Goal: Task Accomplishment & Management: Use online tool/utility

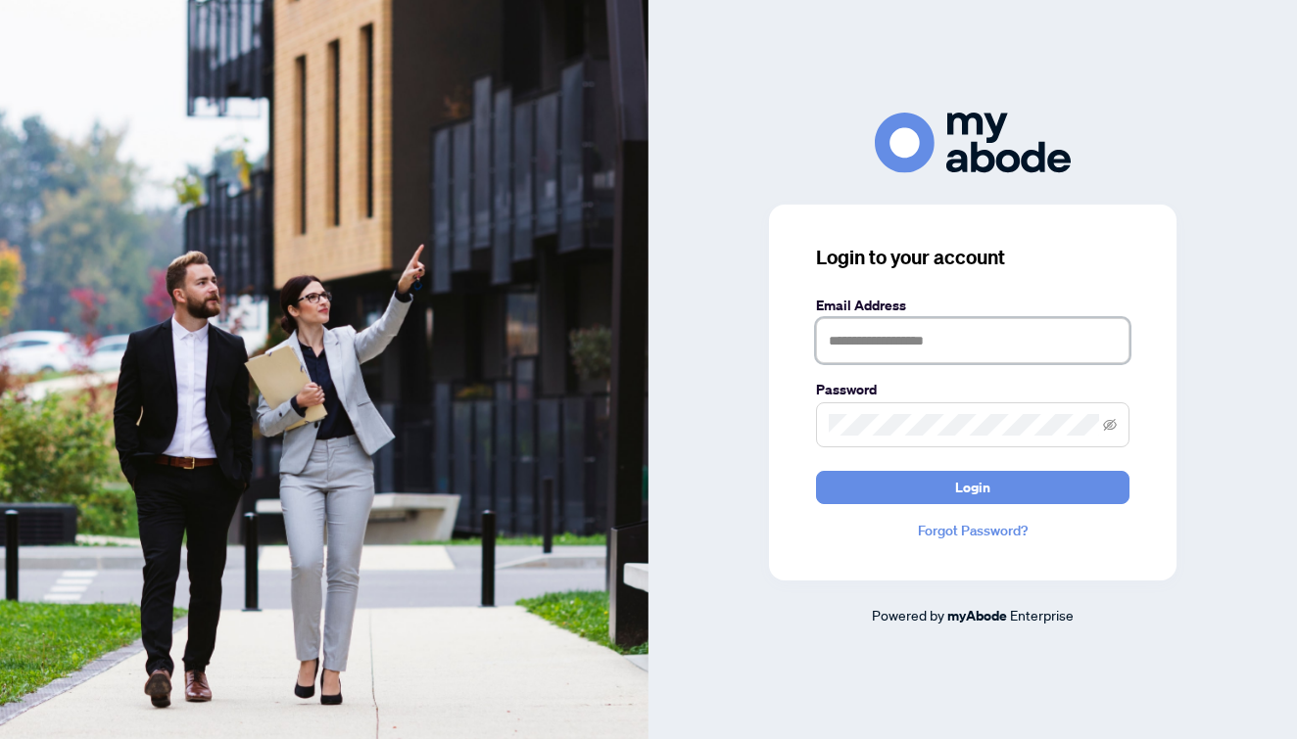
type input "**********"
click at [973, 487] on button "Login" at bounding box center [972, 487] width 313 height 33
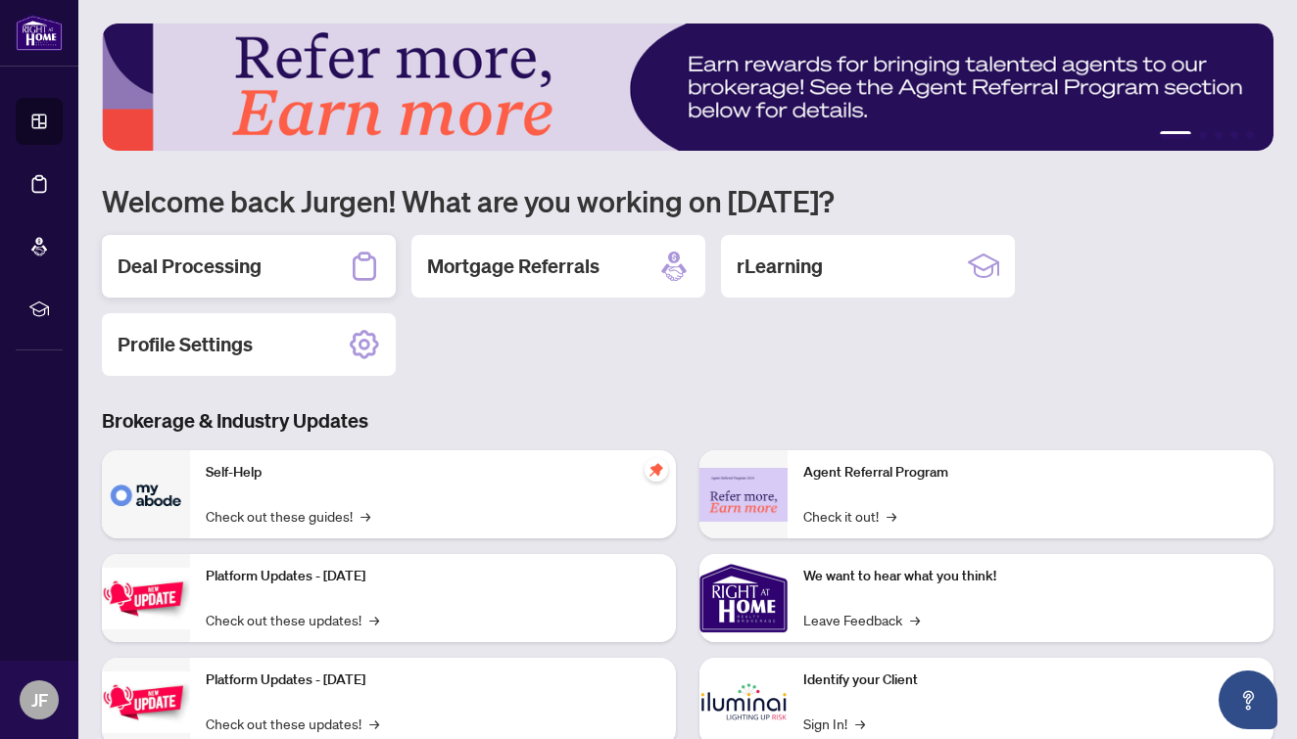
click at [253, 271] on h2 "Deal Processing" at bounding box center [190, 266] width 144 height 27
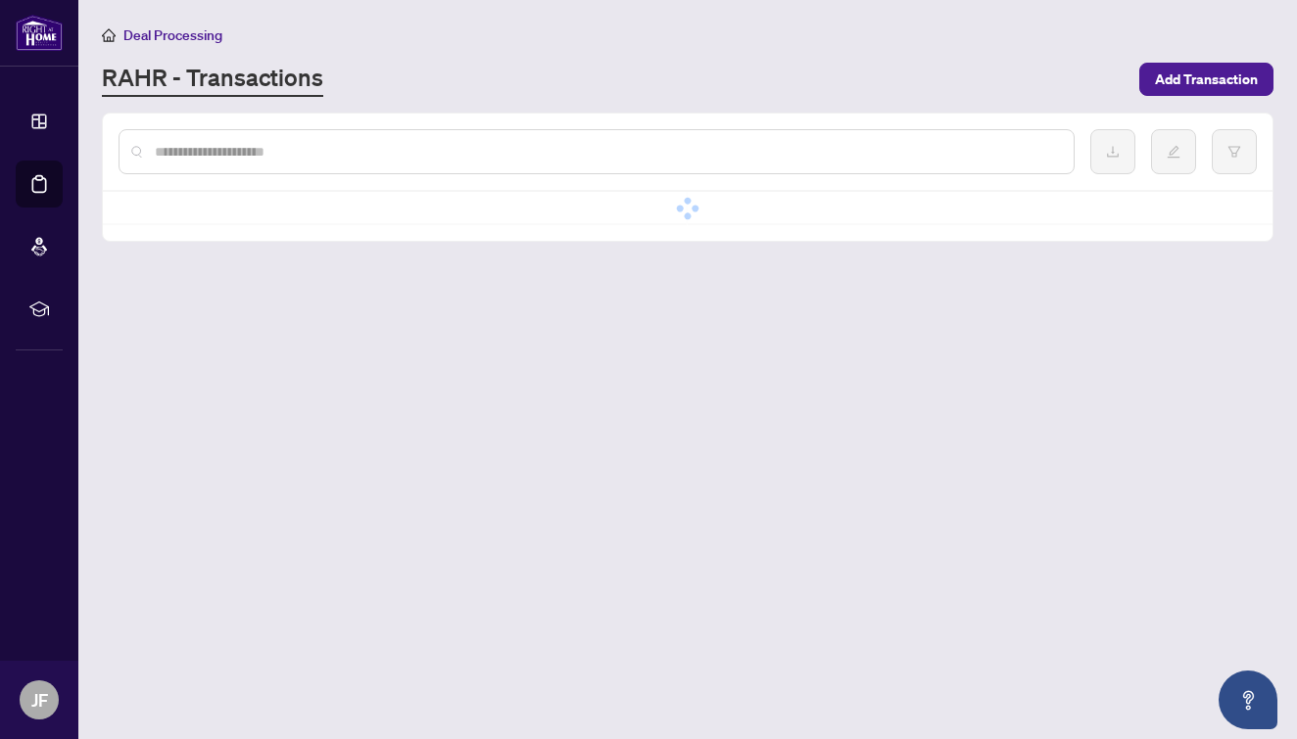
click at [253, 271] on main "Deal Processing [PERSON_NAME] - Transactions Add Transaction No data No data" at bounding box center [687, 369] width 1218 height 739
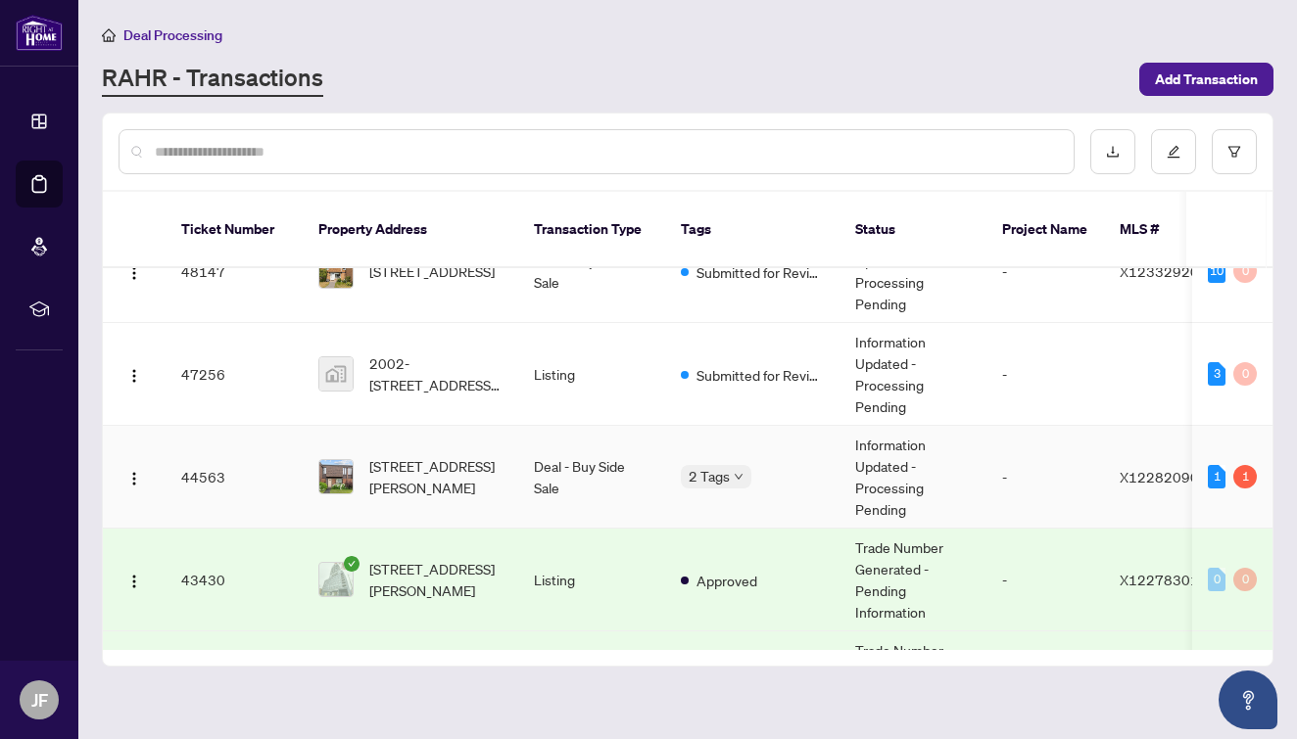
scroll to position [53, 0]
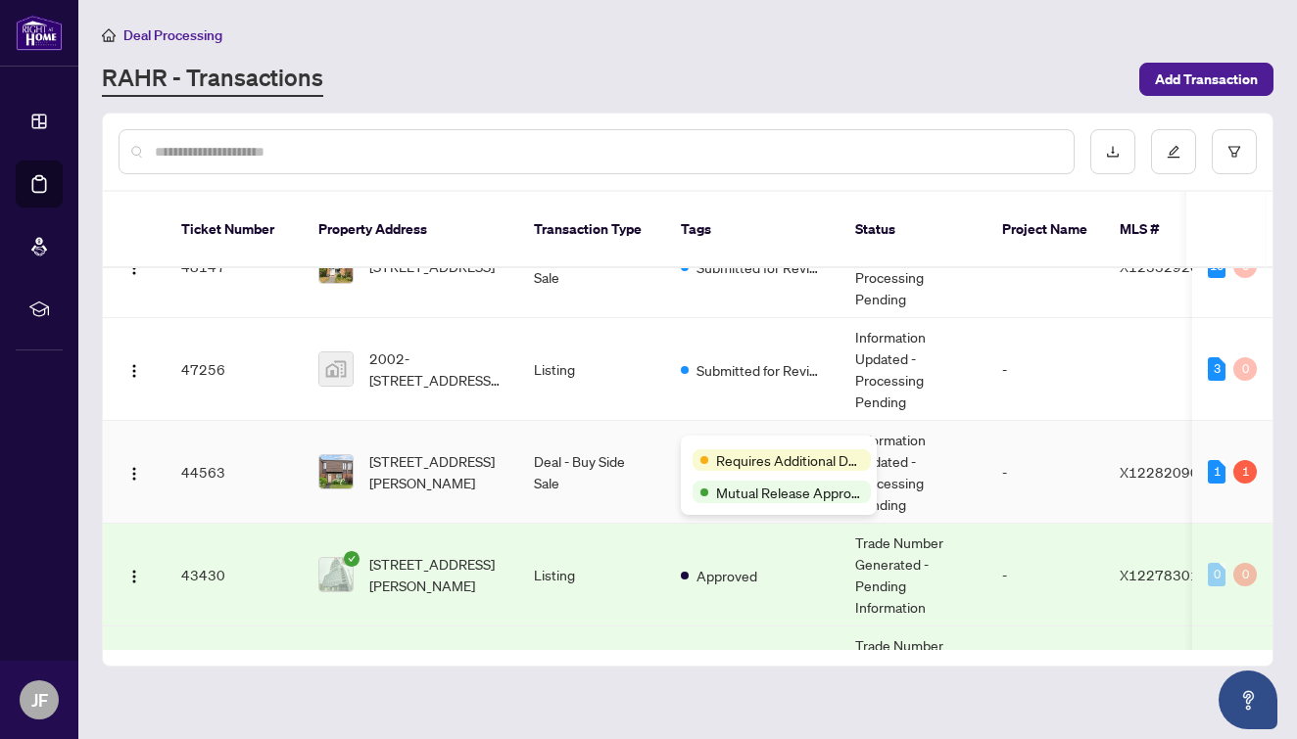
click at [711, 448] on div "Requires Additional Docs" at bounding box center [778, 460] width 172 height 24
click at [712, 453] on div "Requires Additional Docs" at bounding box center [778, 460] width 172 height 24
